Goal: Find specific page/section: Find specific page/section

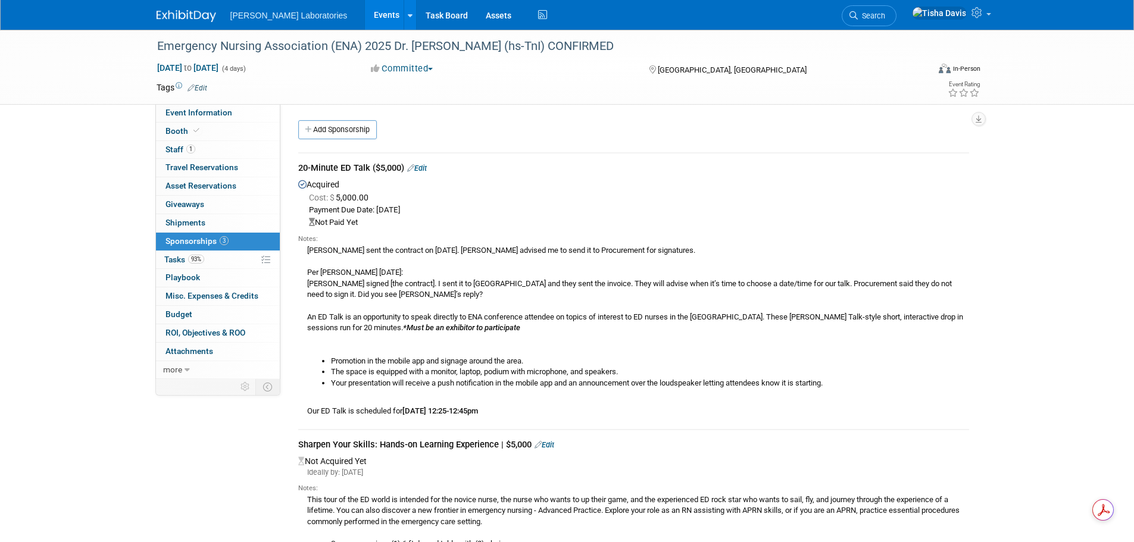
click at [365, 12] on link "Events" at bounding box center [386, 15] width 43 height 30
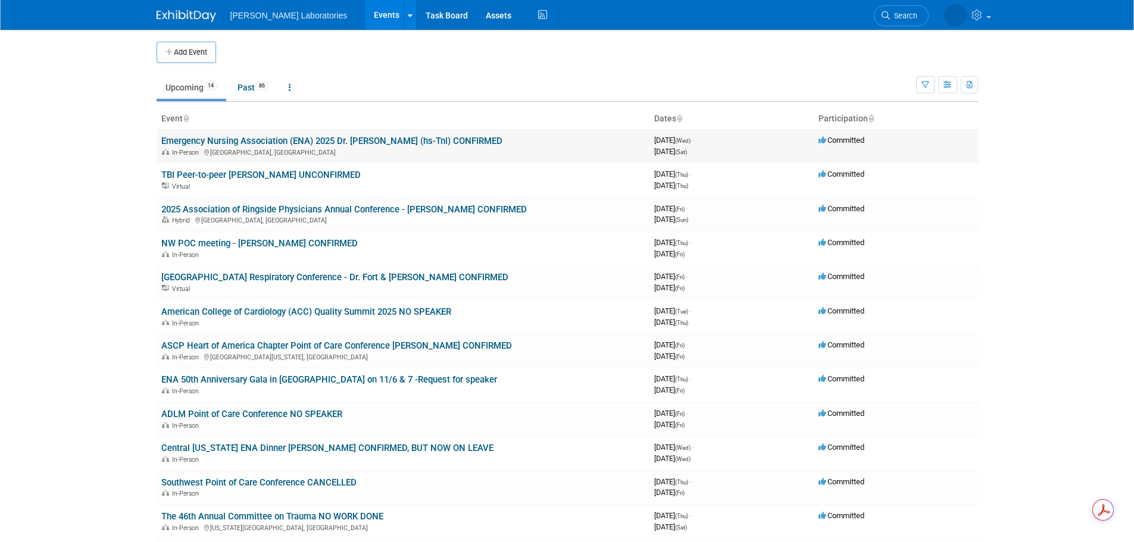
click at [309, 139] on link "Emergency Nursing Association (ENA) 2025 Dr. [PERSON_NAME] (hs-TnI) CONFIRMED" at bounding box center [331, 141] width 341 height 11
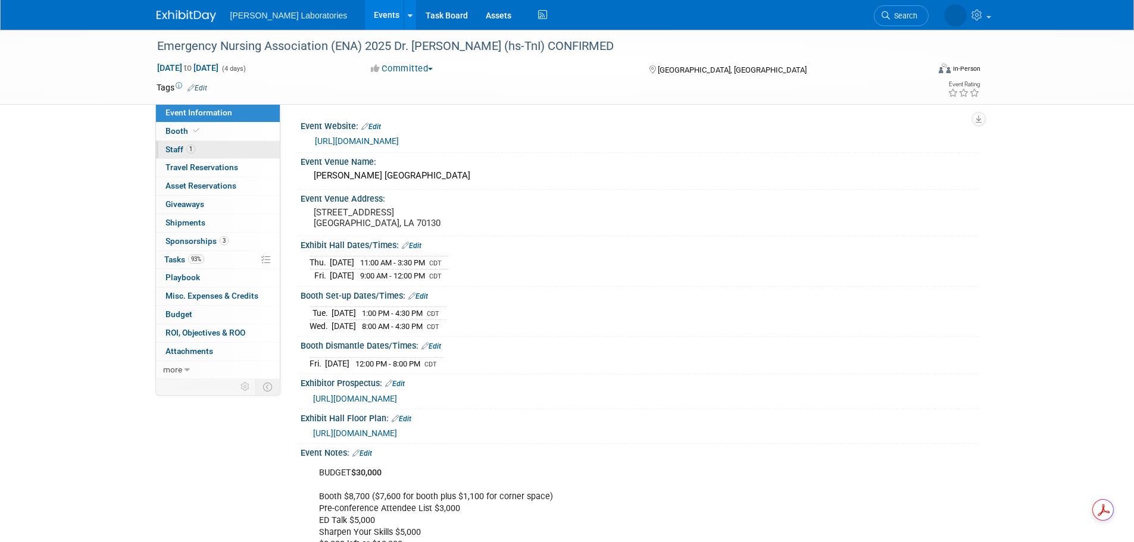
click at [171, 144] on link "1 Staff 1" at bounding box center [218, 150] width 124 height 18
